Goal: Task Accomplishment & Management: Manage account settings

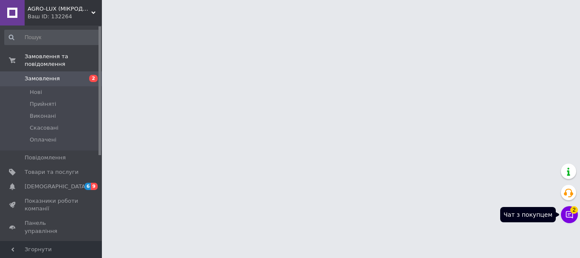
click at [574, 213] on button "Чат з покупцем 2" at bounding box center [569, 214] width 17 height 17
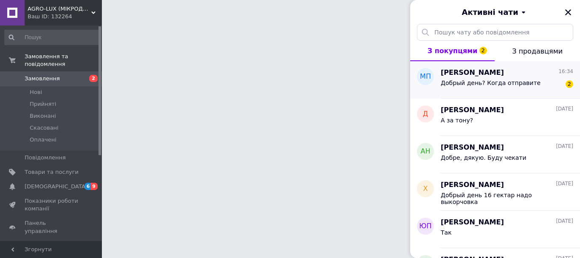
click at [491, 86] on div "Добрый день? Когда отправите" at bounding box center [490, 85] width 100 height 12
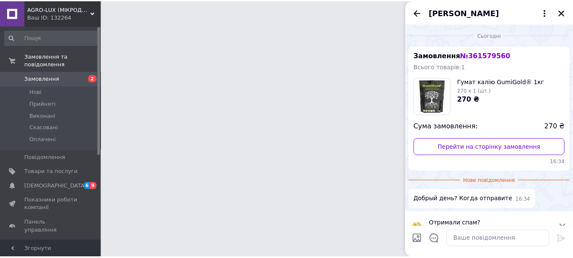
scroll to position [17, 0]
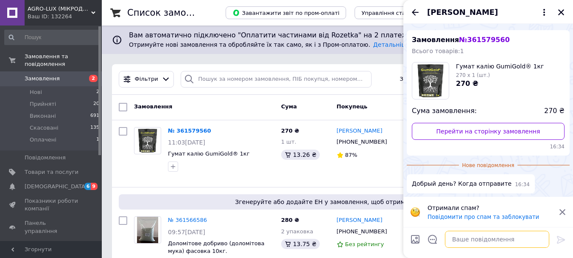
click at [468, 237] on textarea at bounding box center [497, 238] width 104 height 17
type textarea "С"
type textarea "Добрый день! Сегодня."
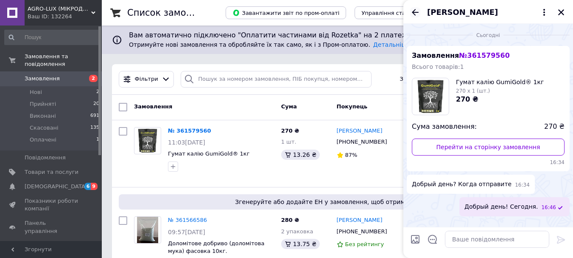
click at [413, 11] on icon "Назад" at bounding box center [415, 12] width 10 height 10
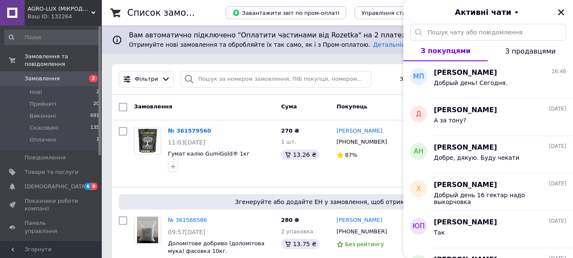
click at [382, 83] on div "Фільтри Збережені фільтри: Всі (849)" at bounding box center [337, 79] width 444 height 17
drag, startPoint x: 562, startPoint y: 11, endPoint x: 550, endPoint y: 22, distance: 16.2
click at [562, 11] on icon "Закрити" at bounding box center [561, 12] width 6 height 6
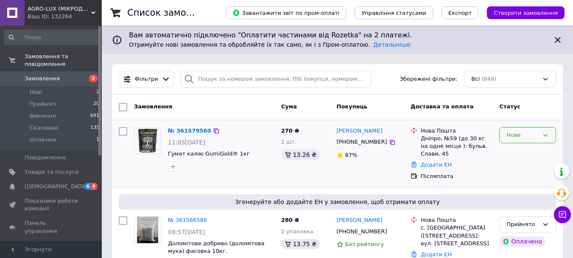
click at [522, 136] on div "Нове" at bounding box center [523, 135] width 32 height 9
click at [519, 153] on li "Прийнято" at bounding box center [528, 153] width 56 height 16
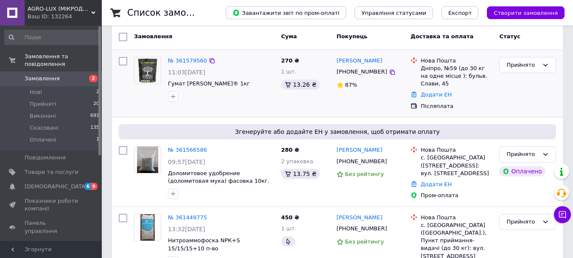
scroll to position [85, 0]
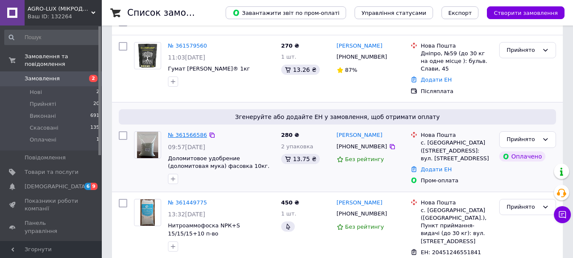
click at [183, 134] on link "№ 361566586" at bounding box center [187, 135] width 39 height 6
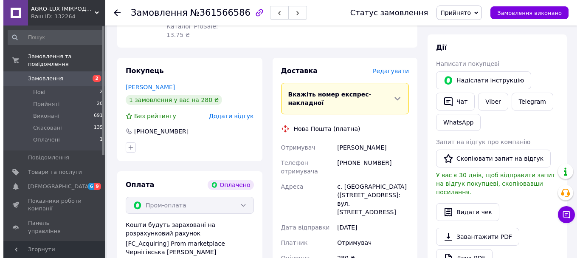
scroll to position [170, 0]
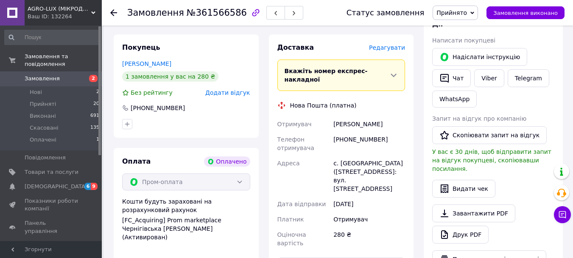
click at [393, 44] on span "Редагувати" at bounding box center [387, 47] width 36 height 7
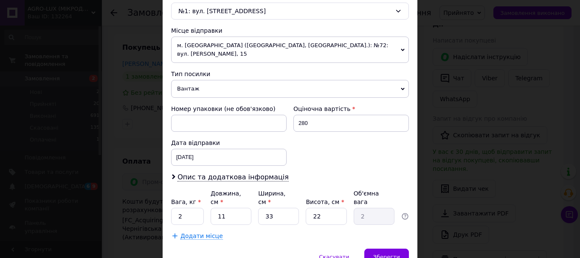
scroll to position [297, 0]
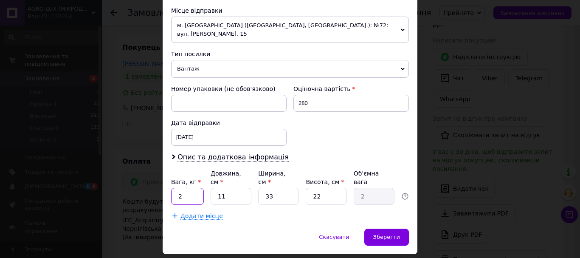
click at [188, 188] on input "2" at bounding box center [187, 196] width 33 height 17
type input "20.5"
click at [239, 188] on input "11" at bounding box center [230, 196] width 41 height 17
type input "1"
type input "0.18"
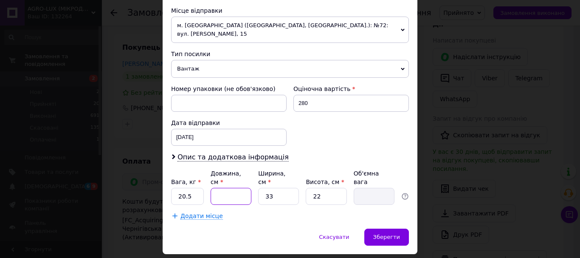
type input "4"
type input "0.73"
type input "40"
type input "7.26"
type input "40"
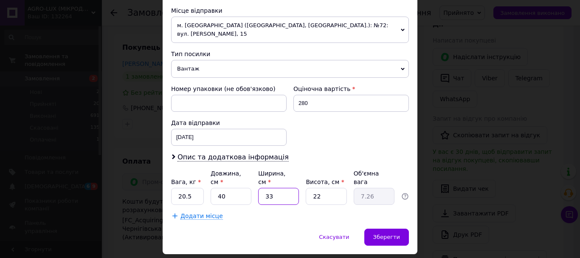
type input "3"
type input "0.66"
type input "30"
type input "6.6"
type input "30"
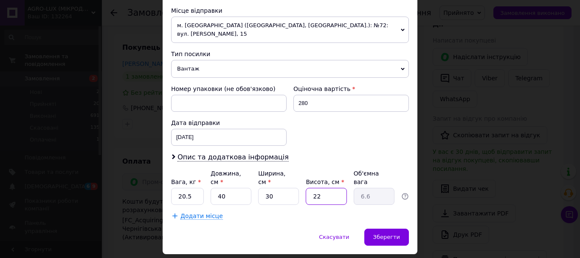
type input "2"
type input "0.6"
type input "20"
type input "6"
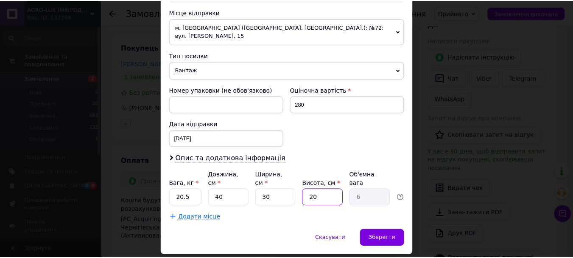
scroll to position [306, 0]
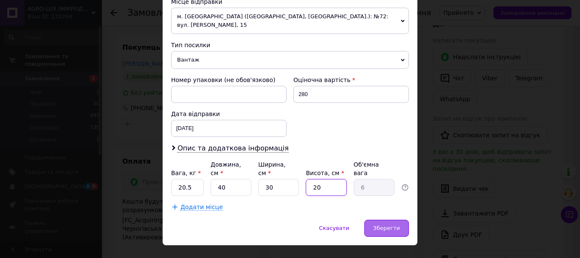
type input "20"
click at [384, 224] on span "Зберегти" at bounding box center [386, 227] width 27 height 6
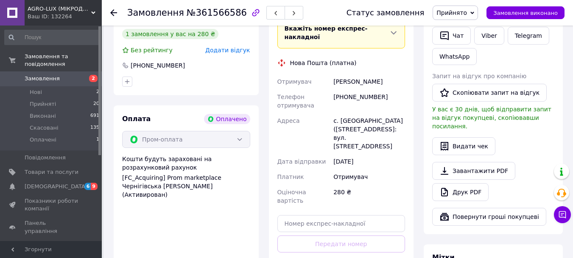
scroll to position [255, 0]
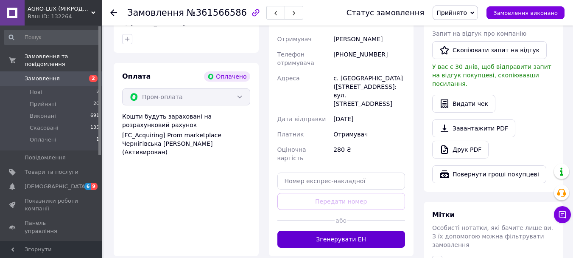
click at [343, 230] on button "Згенерувати ЕН" at bounding box center [342, 238] width 128 height 17
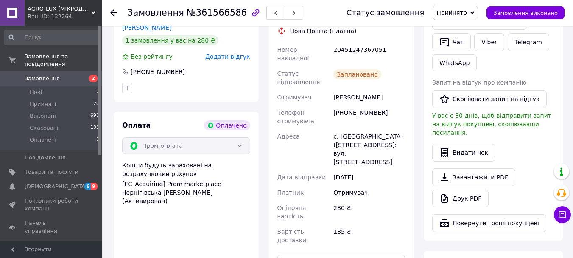
scroll to position [0, 0]
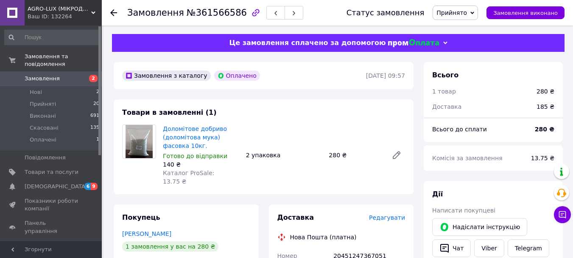
click at [112, 13] on use at bounding box center [113, 12] width 7 height 7
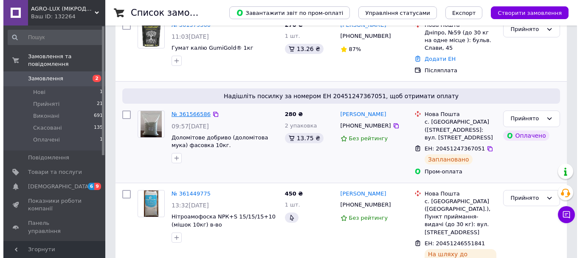
scroll to position [85, 0]
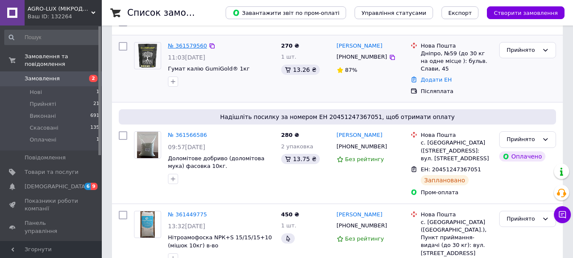
click at [190, 44] on link "№ 361579560" at bounding box center [187, 45] width 39 height 6
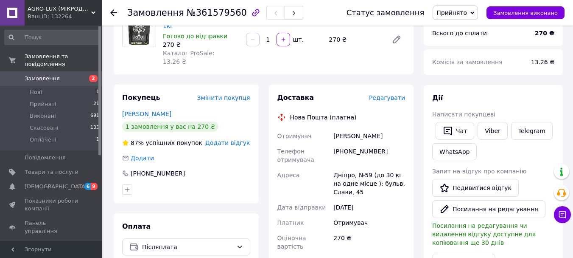
click at [384, 94] on span "Редагувати" at bounding box center [387, 97] width 36 height 7
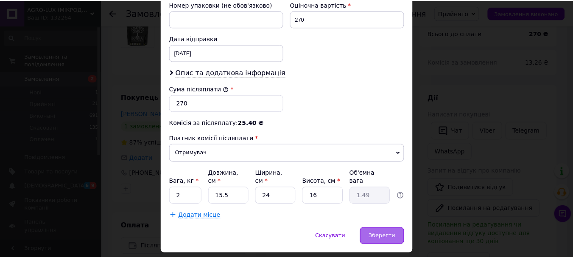
scroll to position [382, 0]
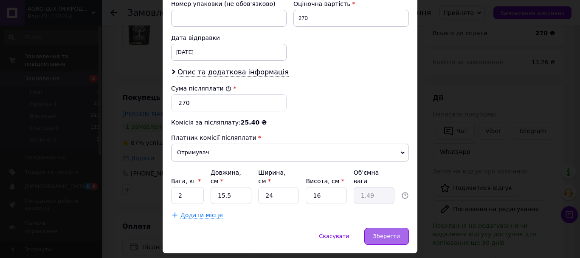
click at [380, 233] on span "Зберегти" at bounding box center [386, 236] width 27 height 6
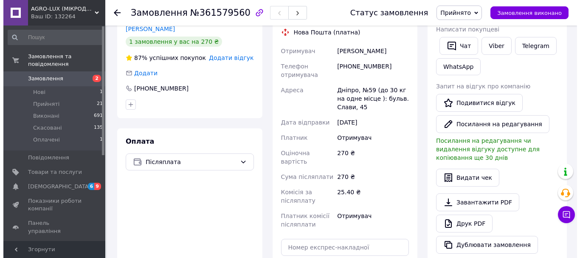
scroll to position [127, 0]
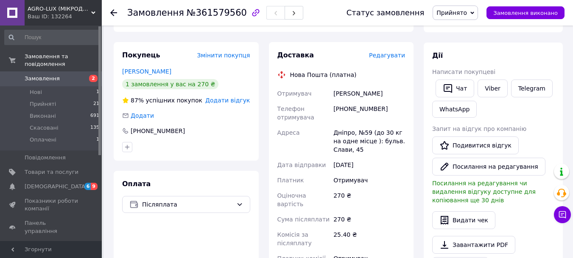
click at [386, 52] on span "Редагувати" at bounding box center [387, 55] width 36 height 7
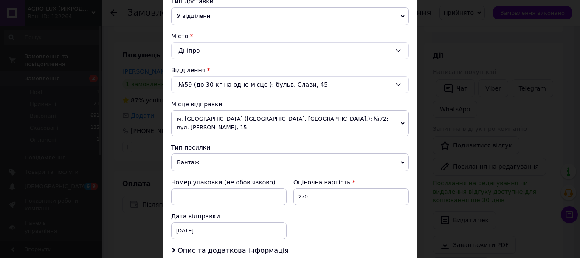
scroll to position [212, 0]
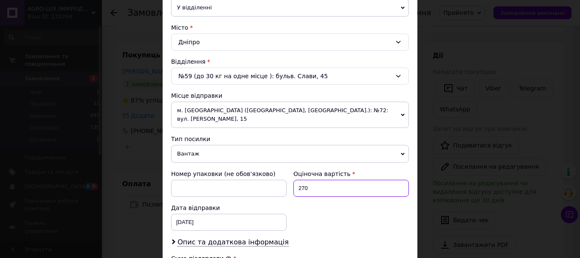
click at [313, 180] on input "270" at bounding box center [350, 188] width 115 height 17
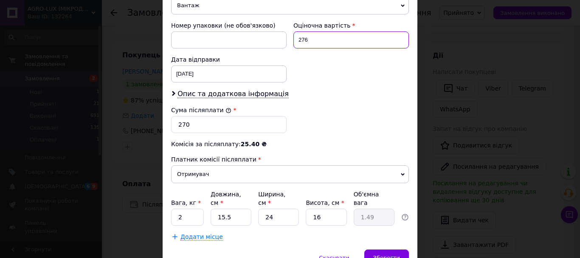
scroll to position [339, 0]
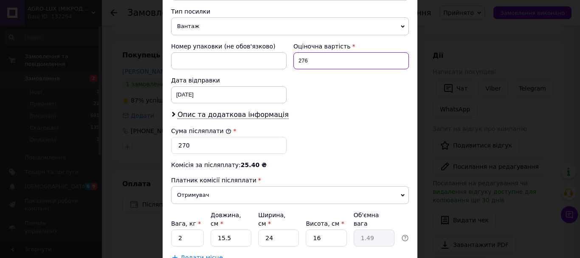
type input "276"
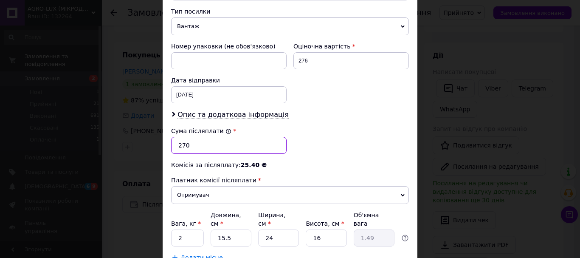
click at [206, 140] on input "270" at bounding box center [228, 145] width 115 height 17
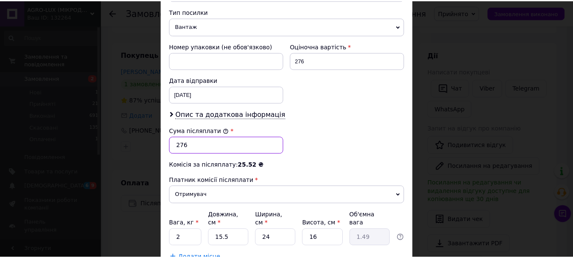
scroll to position [382, 0]
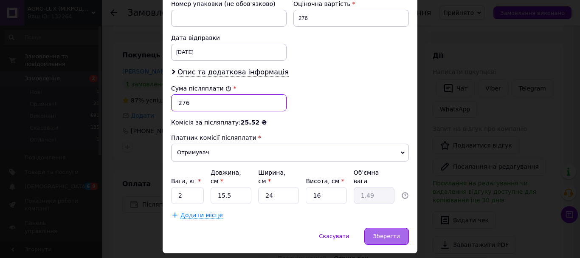
type input "276"
click at [384, 233] on span "Зберегти" at bounding box center [386, 236] width 27 height 6
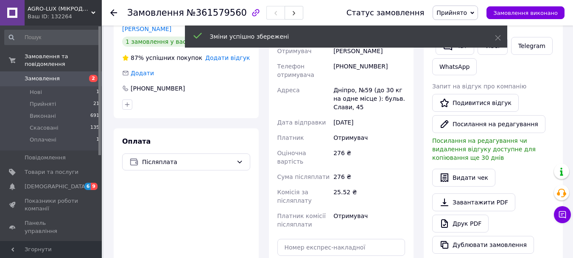
scroll to position [212, 0]
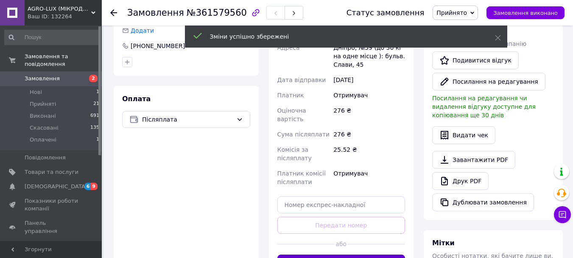
click at [338, 254] on button "Згенерувати ЕН" at bounding box center [342, 262] width 128 height 17
